Goal: Task Accomplishment & Management: Use online tool/utility

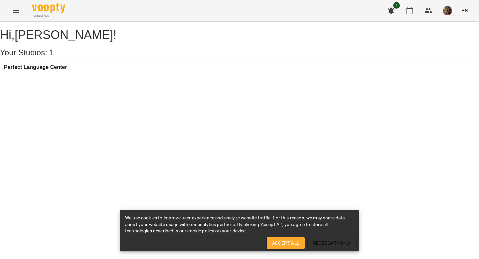
click at [98, 78] on div "Perfect Language Center" at bounding box center [239, 69] width 479 height 18
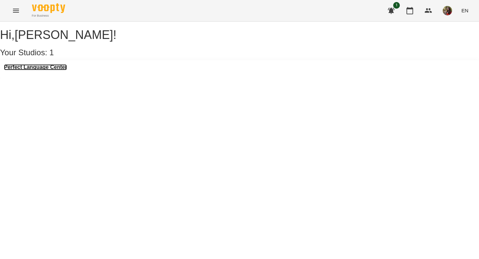
click at [46, 70] on h3 "Perfect Language Center" at bounding box center [35, 67] width 63 height 6
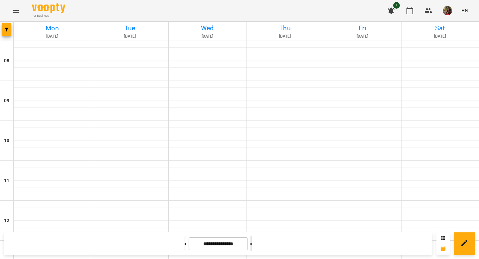
click at [252, 244] on icon at bounding box center [251, 243] width 2 height 2
click at [184, 244] on button at bounding box center [185, 243] width 2 height 15
click at [252, 246] on button at bounding box center [251, 243] width 2 height 15
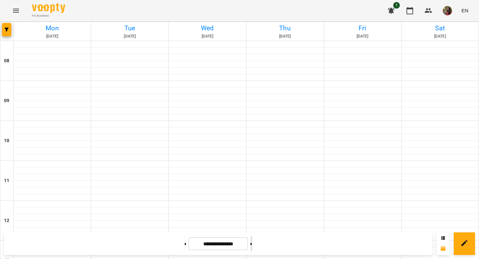
click at [252, 246] on button at bounding box center [251, 243] width 2 height 15
type input "**********"
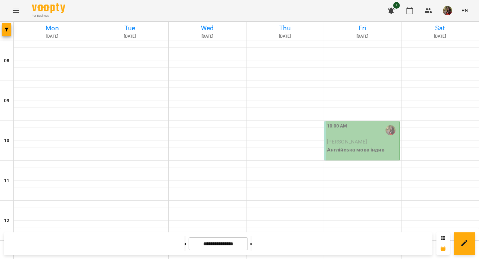
scroll to position [347, 0]
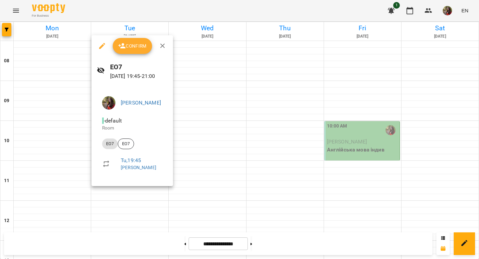
click at [137, 48] on span "Confirm" at bounding box center [132, 46] width 29 height 8
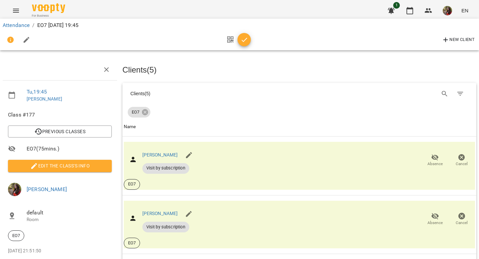
click at [245, 37] on icon "button" at bounding box center [244, 40] width 8 height 8
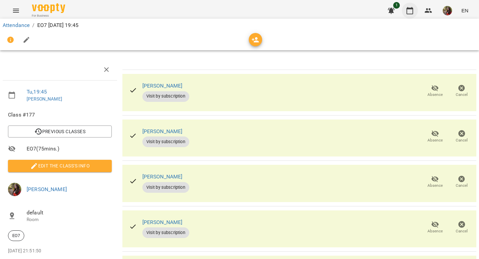
click at [405, 12] on button "button" at bounding box center [410, 11] width 16 height 16
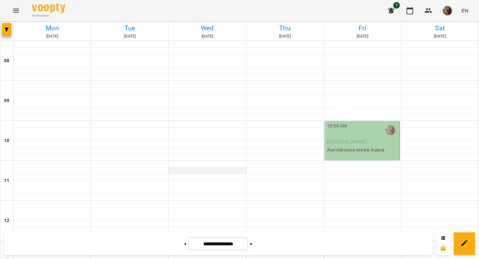
scroll to position [278, 0]
